Goal: Navigation & Orientation: Find specific page/section

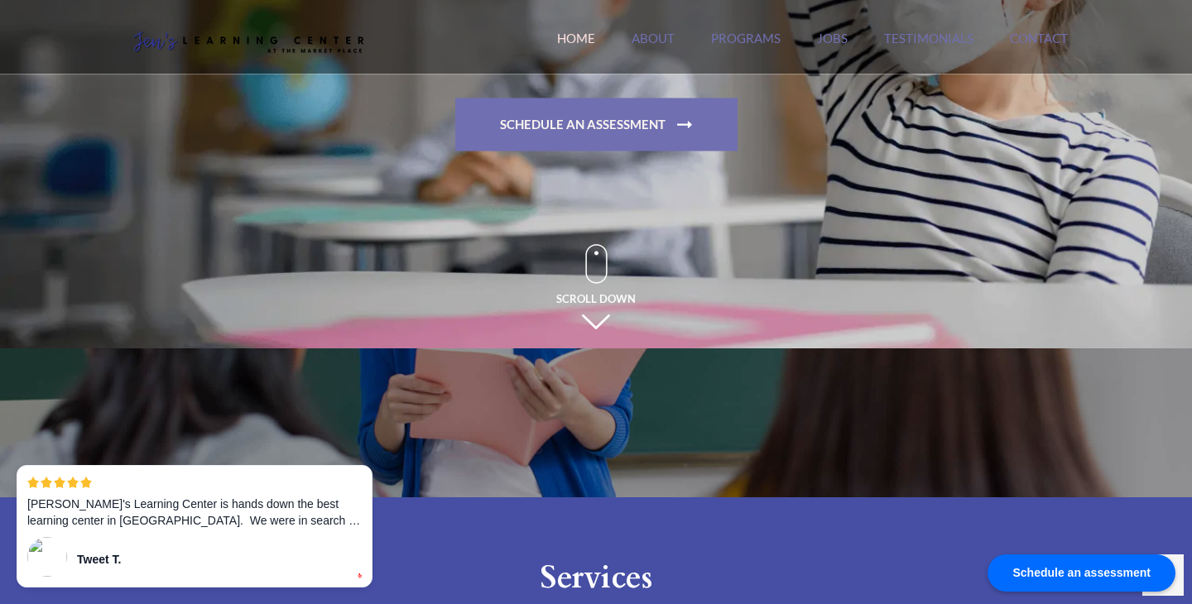
scroll to position [335, 0]
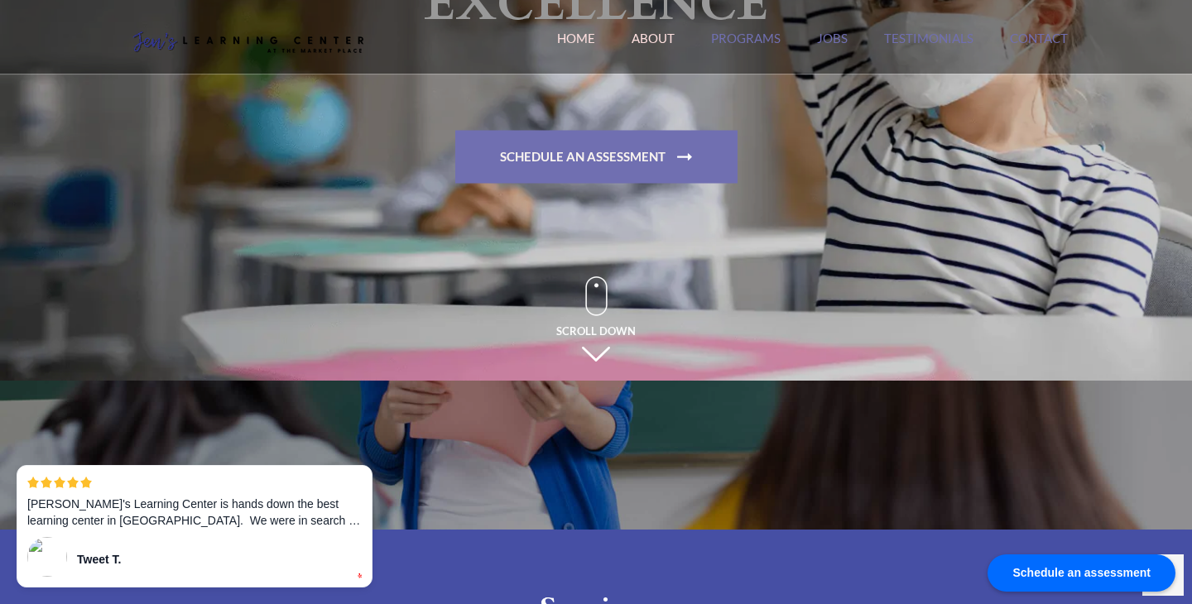
click at [652, 31] on link "About" at bounding box center [653, 49] width 43 height 36
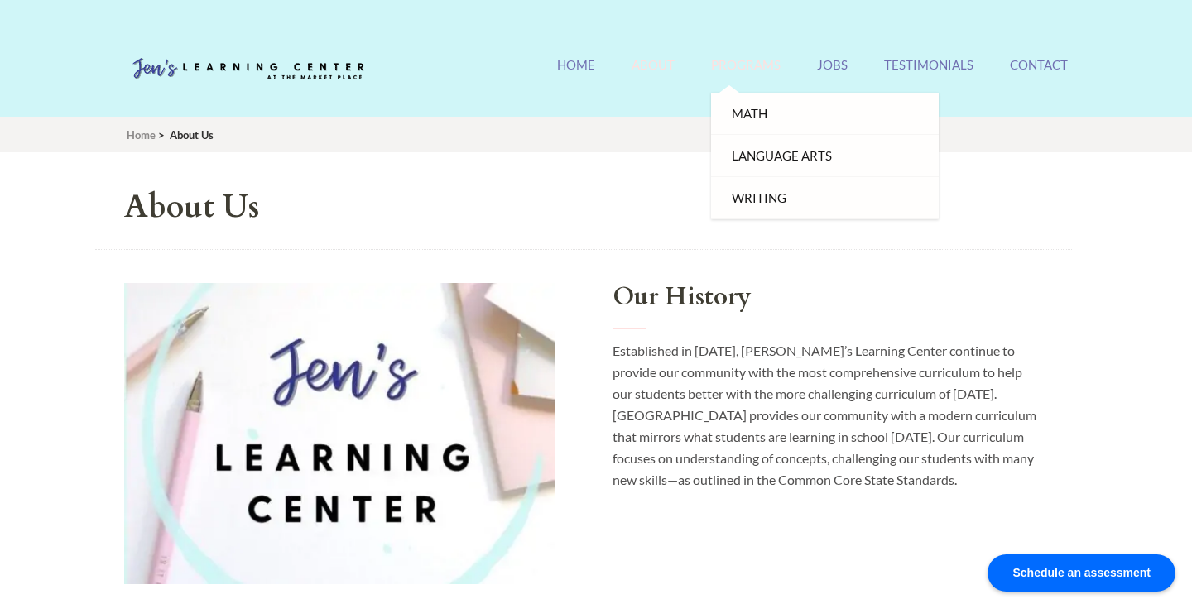
click at [756, 60] on link "Programs" at bounding box center [746, 75] width 70 height 36
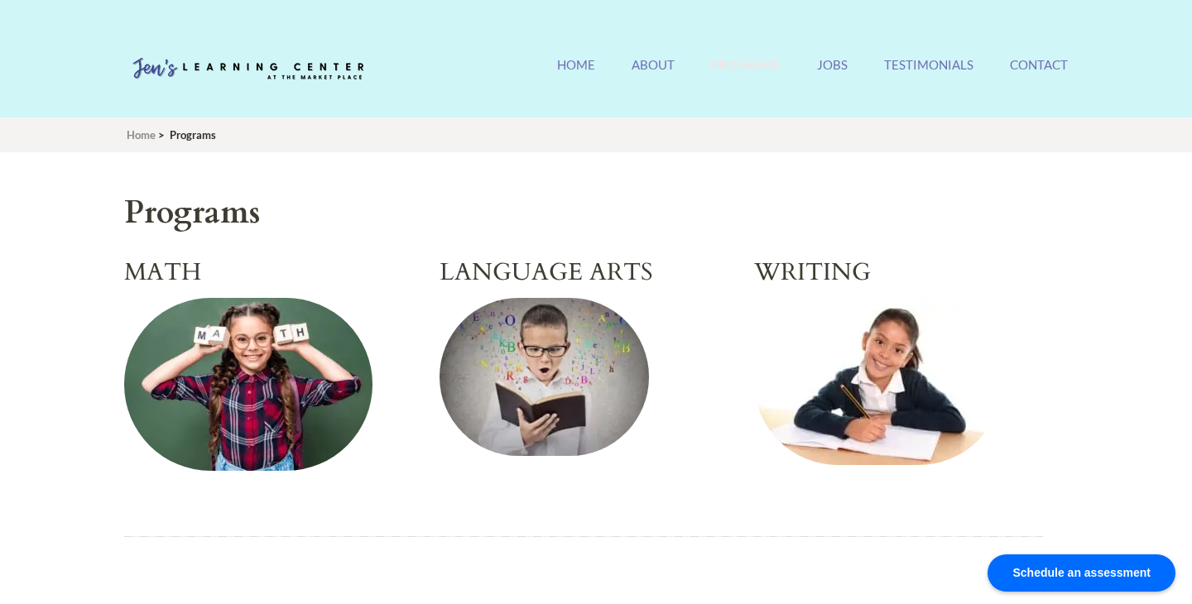
click at [812, 70] on ul "Home About Programs Math Language Arts Writing Jobs Testimonials Contact" at bounding box center [812, 75] width 511 height 36
click at [960, 63] on link "Testimonials" at bounding box center [928, 75] width 89 height 36
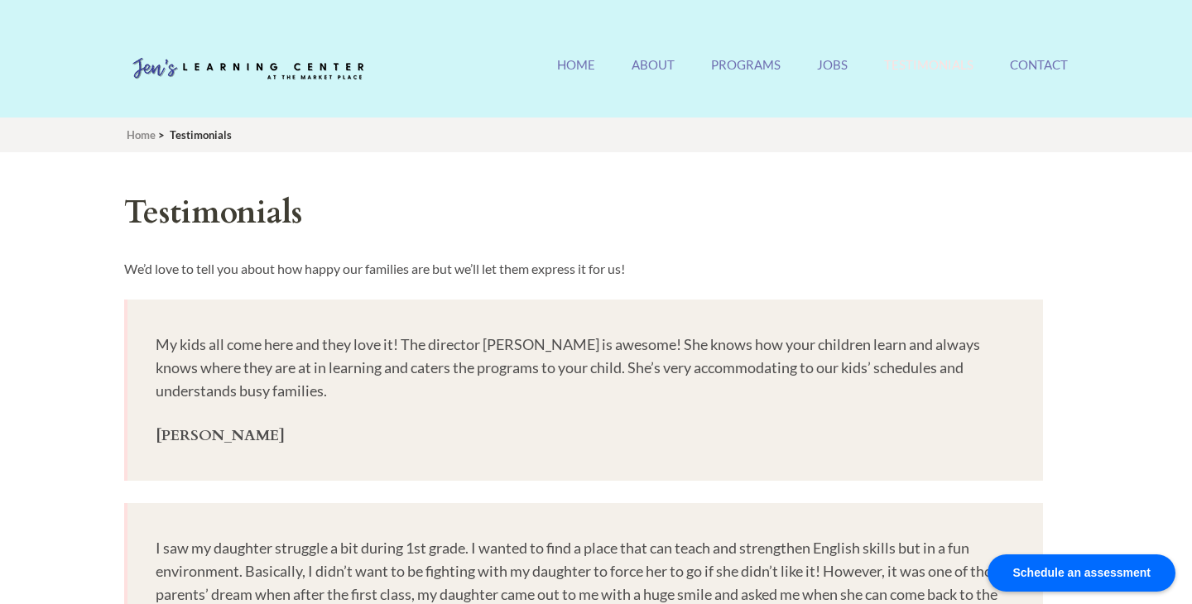
click at [1009, 64] on ul "Home About Programs Math Language Arts Writing Jobs Testimonials Contact" at bounding box center [812, 75] width 511 height 36
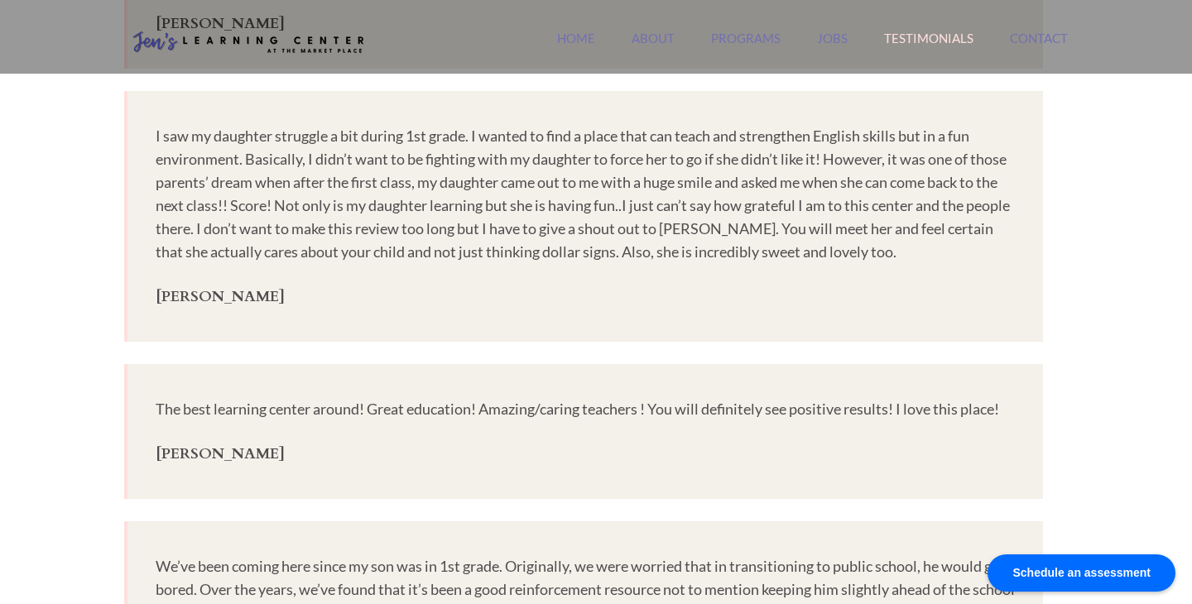
scroll to position [324, 0]
